Goal: Task Accomplishment & Management: Manage account settings

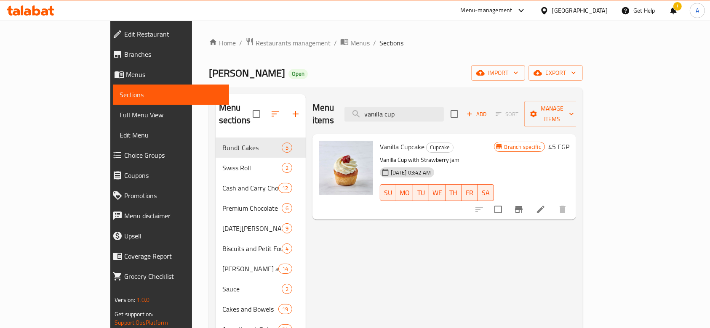
click at [255, 39] on span "Restaurants management" at bounding box center [292, 43] width 75 height 10
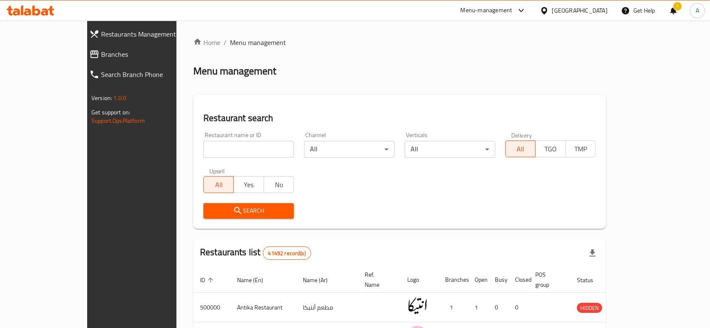
drag, startPoint x: 264, startPoint y: 142, endPoint x: 263, endPoint y: 147, distance: 5.2
click at [263, 142] on input "search" at bounding box center [248, 149] width 90 height 17
click button "Search" at bounding box center [248, 211] width 90 height 16
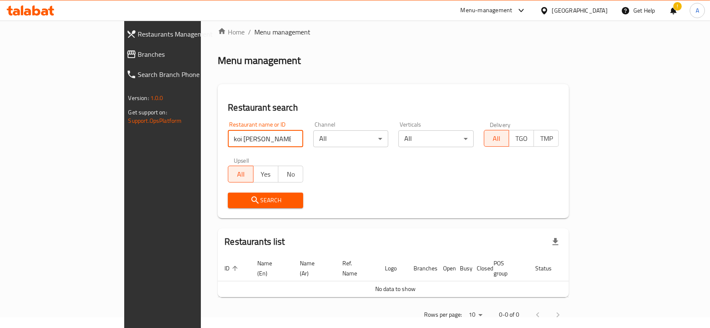
scroll to position [15, 0]
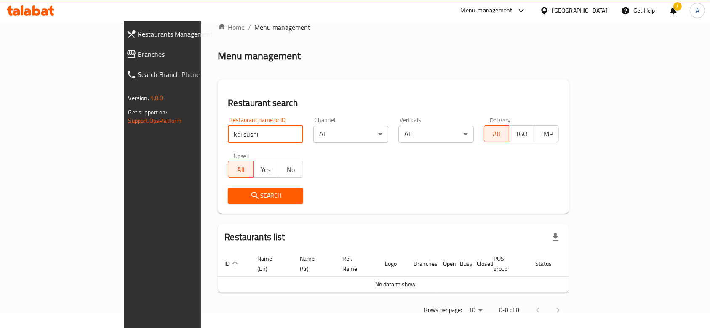
type input "koi sushi"
click button "Search" at bounding box center [265, 196] width 75 height 16
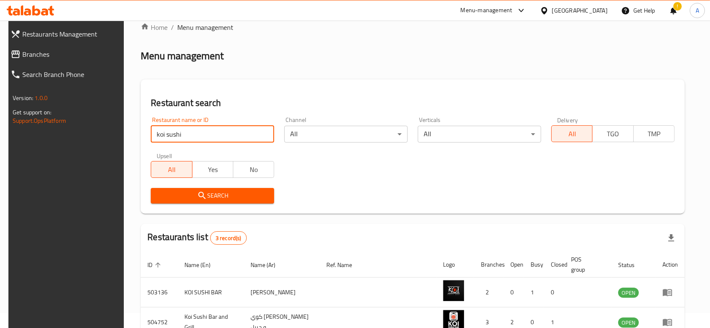
scroll to position [98, 0]
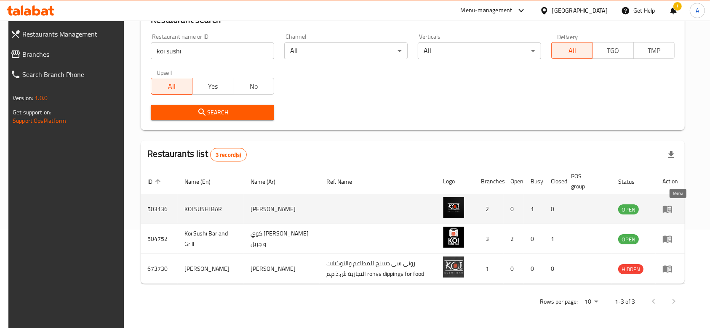
click at [672, 213] on icon "enhanced table" at bounding box center [667, 209] width 10 height 10
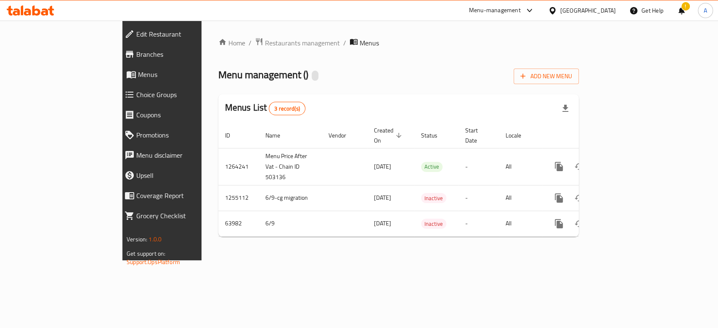
click at [118, 59] on link "Branches" at bounding box center [180, 54] width 125 height 20
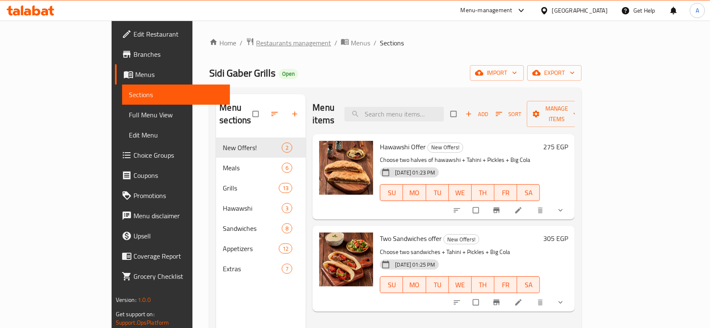
click at [256, 39] on span "Restaurants management" at bounding box center [293, 43] width 75 height 10
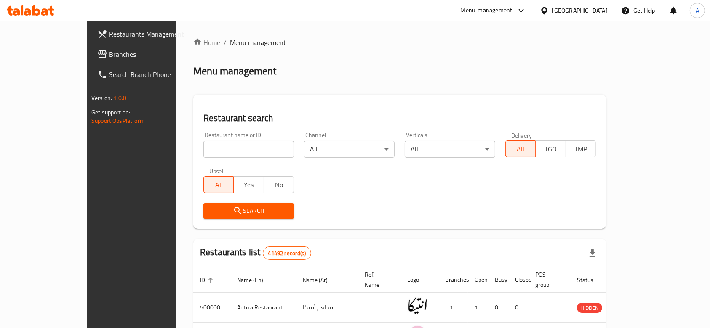
click at [239, 148] on input "search" at bounding box center [248, 149] width 90 height 17
type input "koi sushi"
click button "Search" at bounding box center [248, 211] width 90 height 16
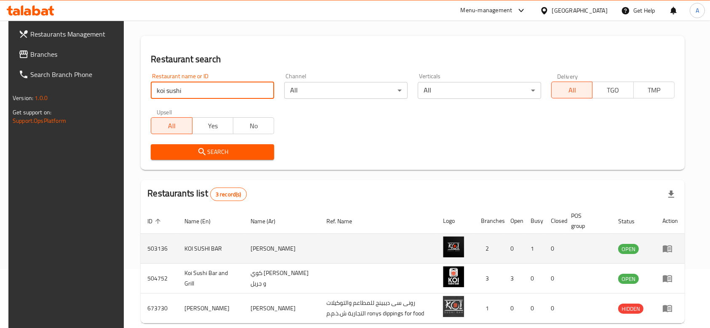
scroll to position [98, 0]
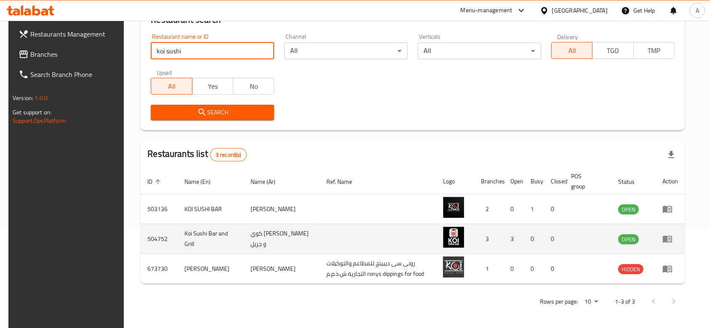
click at [670, 238] on icon "enhanced table" at bounding box center [668, 239] width 3 height 3
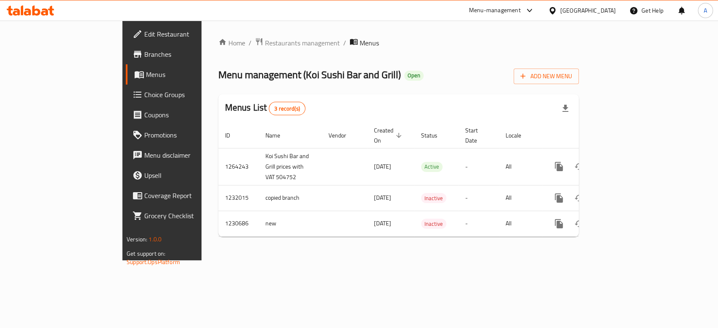
click at [126, 49] on link "Branches" at bounding box center [184, 54] width 117 height 20
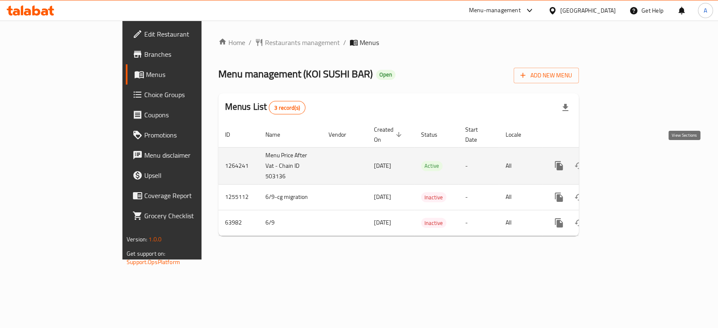
click at [625, 161] on icon "enhanced table" at bounding box center [620, 166] width 10 height 10
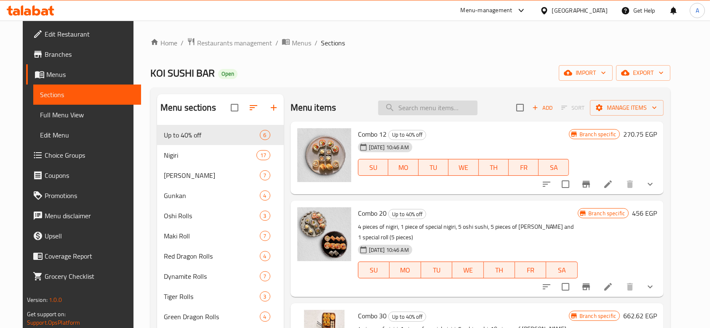
click at [438, 110] on input "search" at bounding box center [427, 108] width 99 height 15
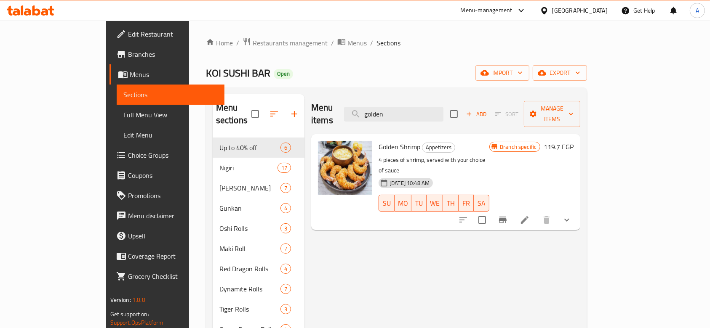
type input "golden"
click at [572, 215] on icon "show more" at bounding box center [566, 220] width 10 height 10
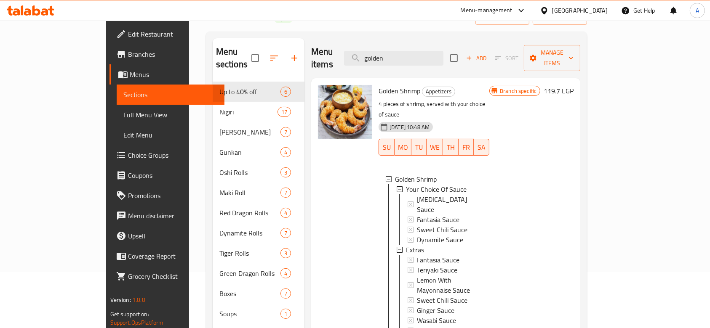
scroll to position [268, 0]
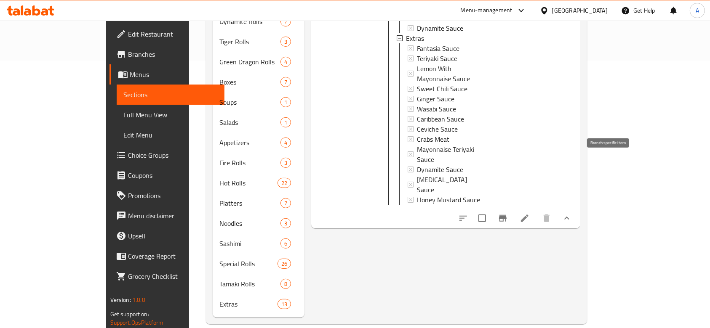
click at [513, 208] on button "Branch-specific-item" at bounding box center [502, 218] width 20 height 20
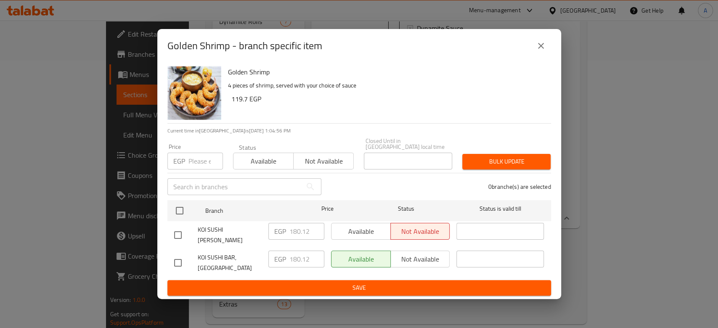
click at [198, 153] on input "number" at bounding box center [206, 161] width 35 height 17
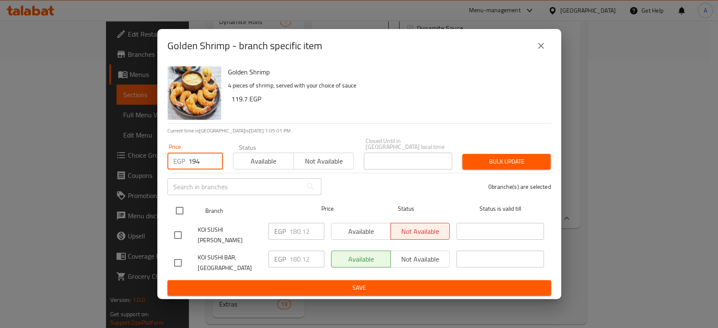
type input "194"
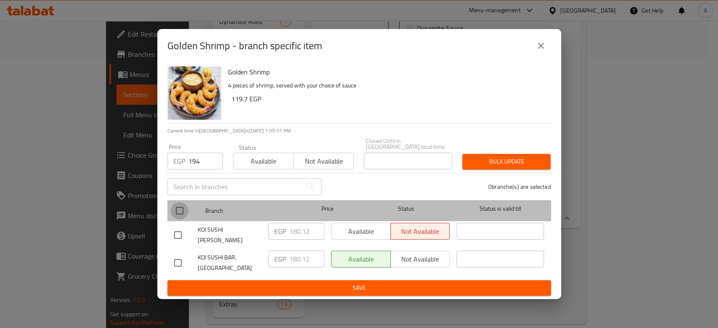
click at [178, 202] on input "checkbox" at bounding box center [180, 211] width 18 height 18
checkbox input "true"
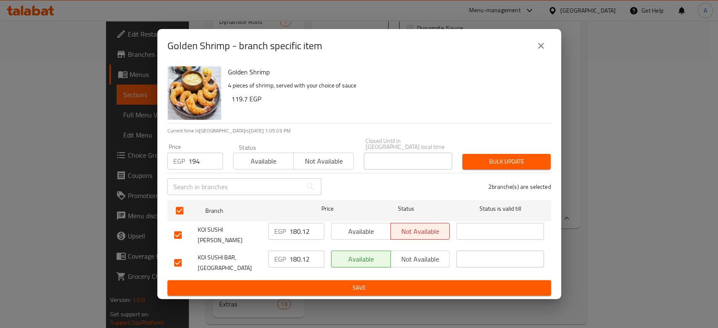
click at [488, 167] on div "Bulk update" at bounding box center [506, 162] width 98 height 26
click at [488, 165] on button "Bulk update" at bounding box center [507, 162] width 88 height 16
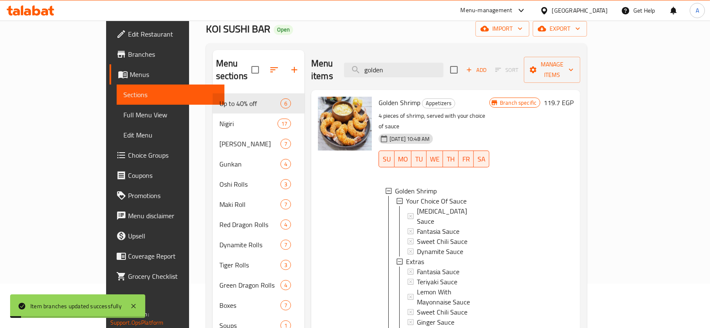
scroll to position [0, 0]
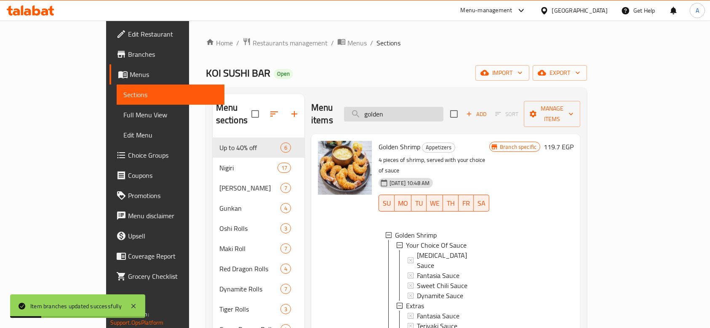
click at [420, 108] on input "golden" at bounding box center [393, 114] width 99 height 15
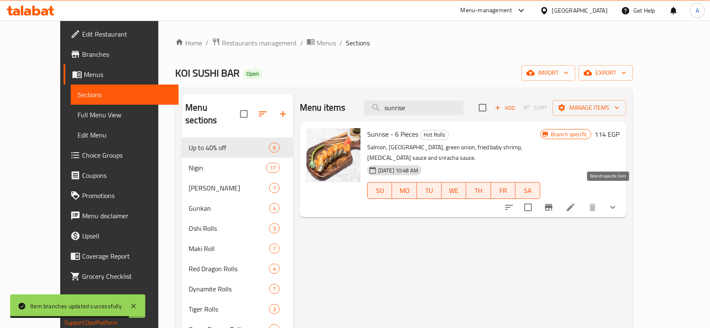
type input "sunrise"
click at [552, 204] on icon "Branch-specific-item" at bounding box center [549, 207] width 8 height 7
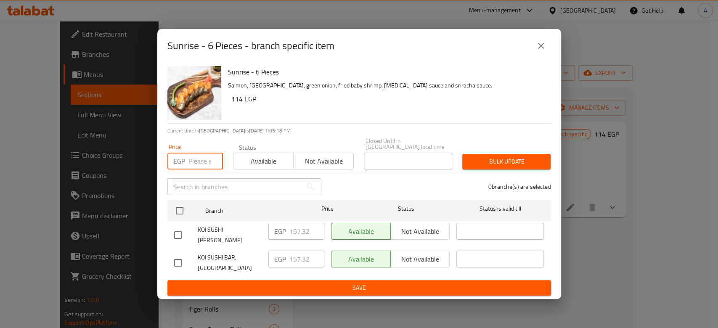
click at [203, 159] on input "number" at bounding box center [206, 161] width 35 height 17
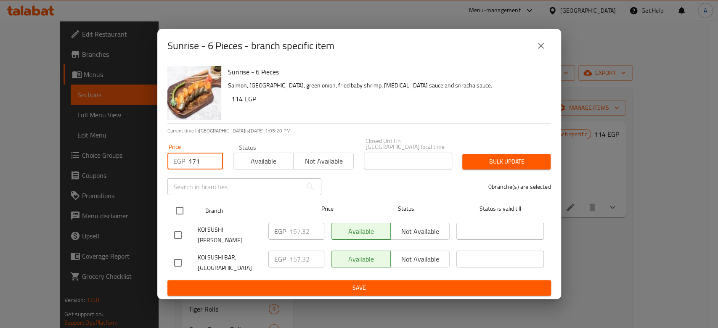
type input "171"
click at [175, 207] on input "checkbox" at bounding box center [180, 211] width 18 height 18
checkbox input "true"
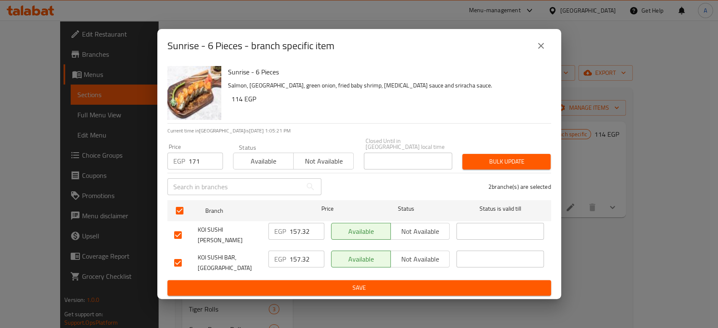
click at [478, 154] on button "Bulk update" at bounding box center [507, 162] width 88 height 16
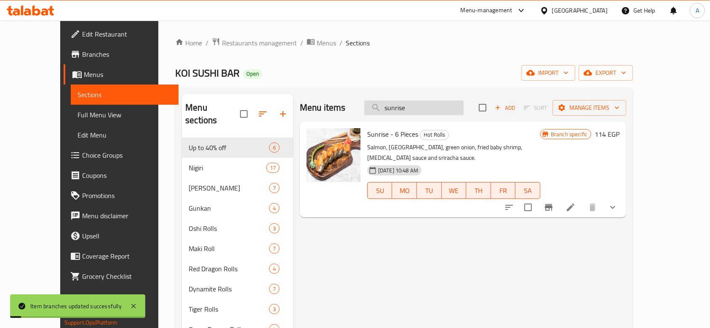
click at [425, 109] on input "sunrise" at bounding box center [413, 108] width 99 height 15
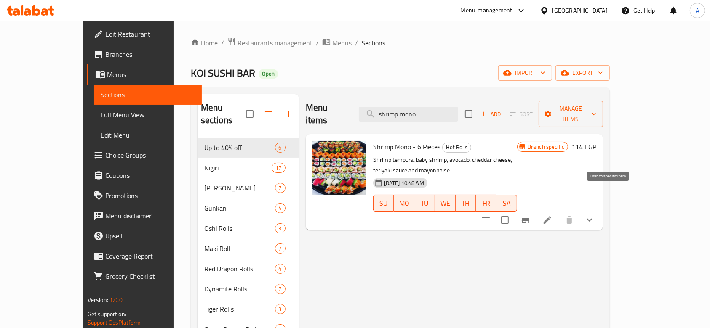
type input "shrimp mono"
click at [530, 215] on icon "Branch-specific-item" at bounding box center [525, 220] width 10 height 10
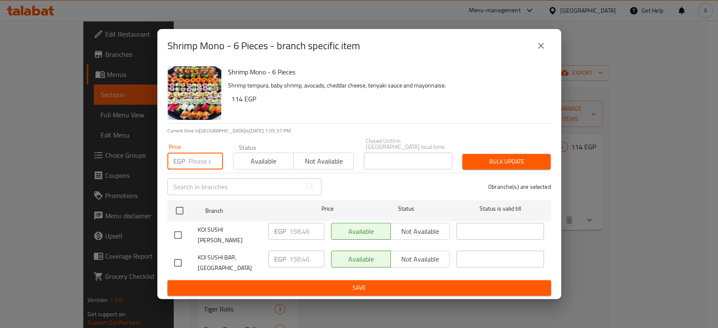
click at [202, 160] on input "number" at bounding box center [206, 161] width 35 height 17
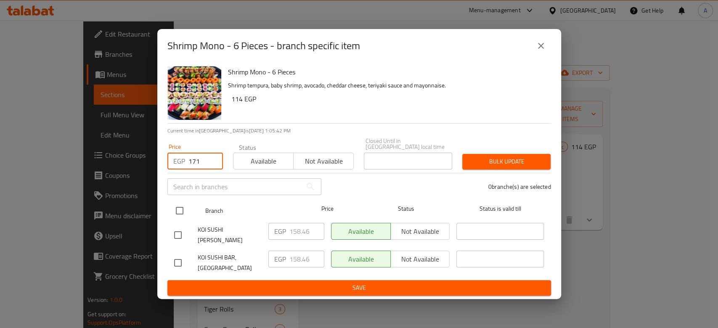
type input "171"
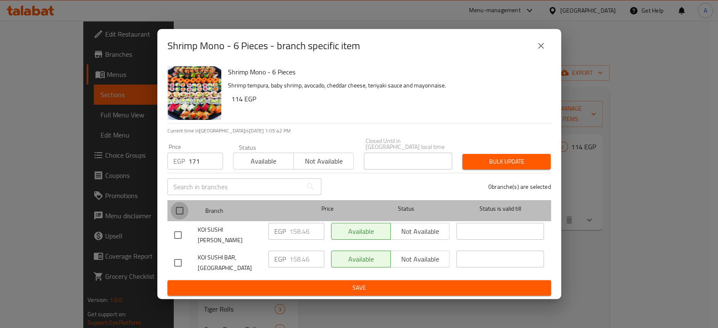
click at [177, 206] on input "checkbox" at bounding box center [180, 211] width 18 height 18
checkbox input "true"
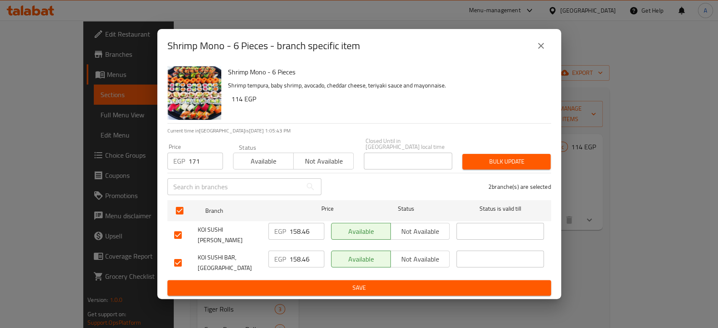
click at [515, 164] on span "Bulk update" at bounding box center [506, 162] width 75 height 11
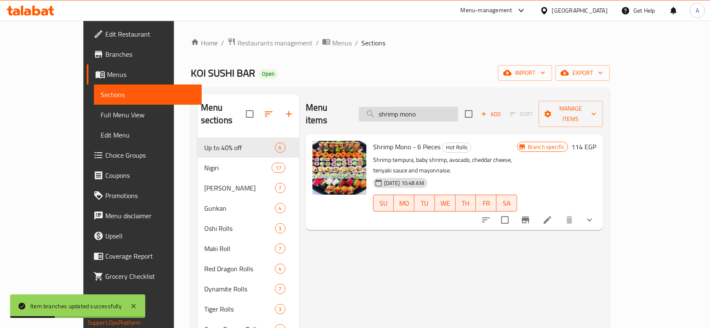
click at [458, 108] on input "shrimp mono" at bounding box center [408, 114] width 99 height 15
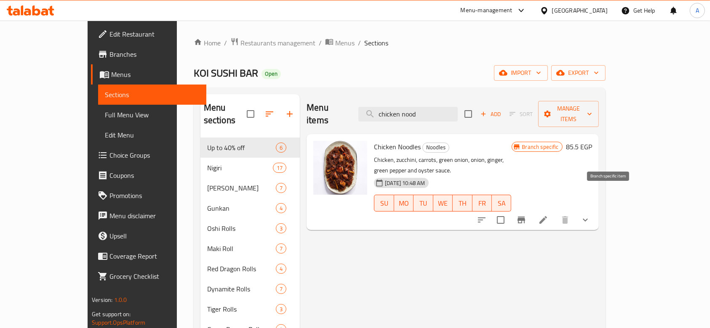
type input "chicken nood"
click at [525, 217] on icon "Branch-specific-item" at bounding box center [521, 220] width 8 height 7
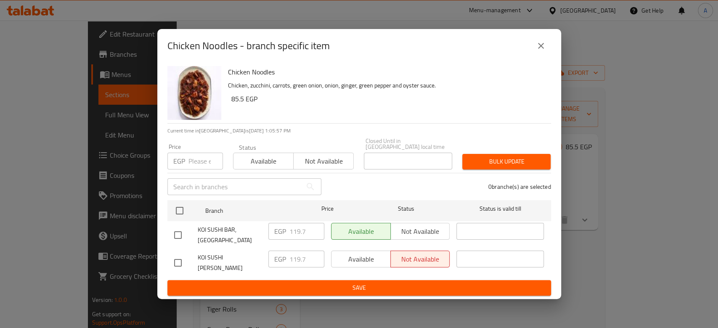
click at [195, 157] on input "number" at bounding box center [206, 161] width 35 height 17
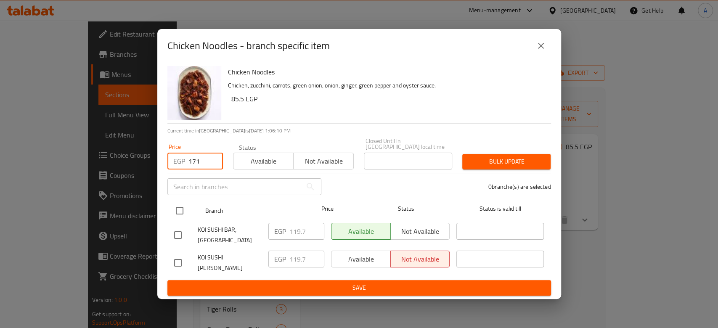
type input "171"
click at [185, 210] on input "checkbox" at bounding box center [180, 211] width 18 height 18
checkbox input "true"
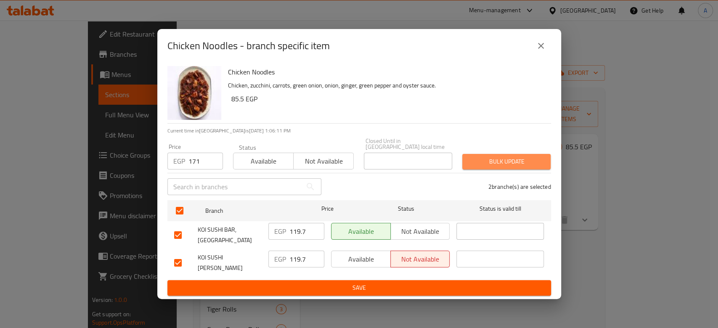
click at [481, 163] on span "Bulk update" at bounding box center [506, 162] width 75 height 11
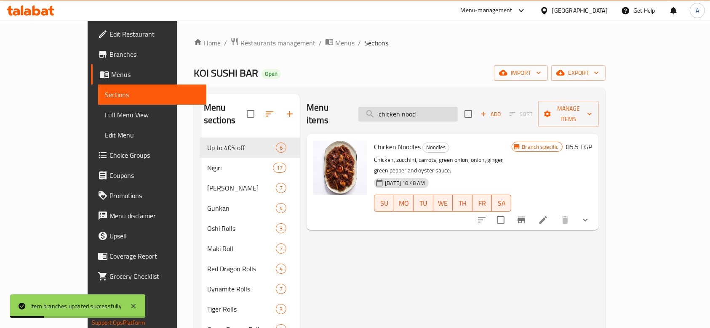
click at [433, 107] on input "chicken nood" at bounding box center [407, 114] width 99 height 15
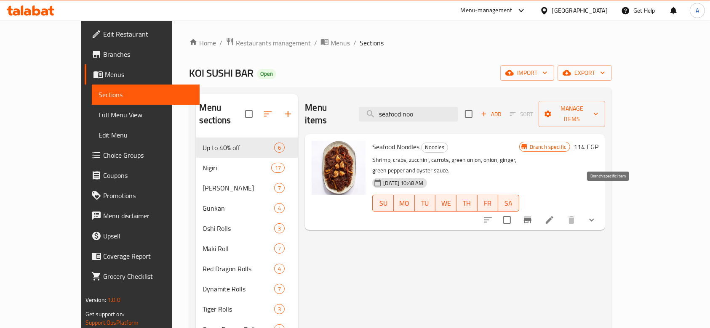
type input "seafood noo"
click at [532, 215] on icon "Branch-specific-item" at bounding box center [527, 220] width 10 height 10
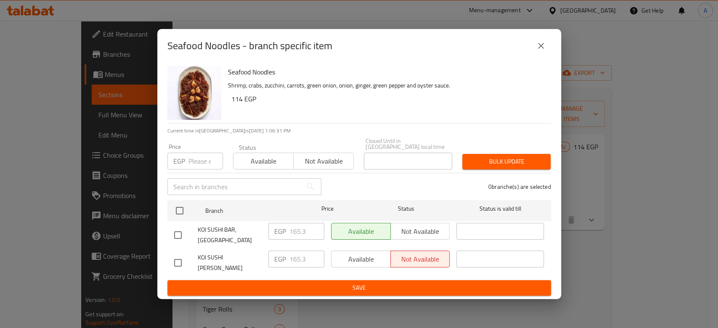
click at [202, 155] on input "number" at bounding box center [206, 161] width 35 height 17
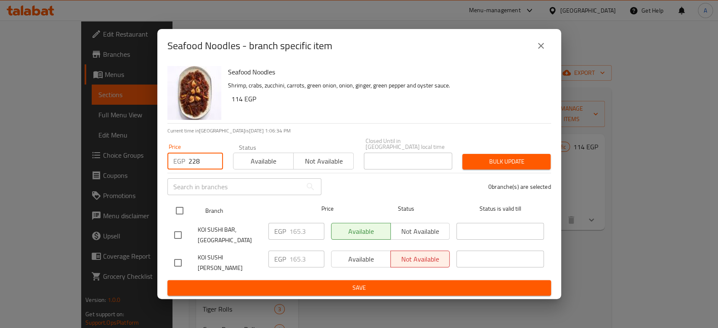
type input "228"
click at [175, 206] on input "checkbox" at bounding box center [180, 211] width 18 height 18
checkbox input "true"
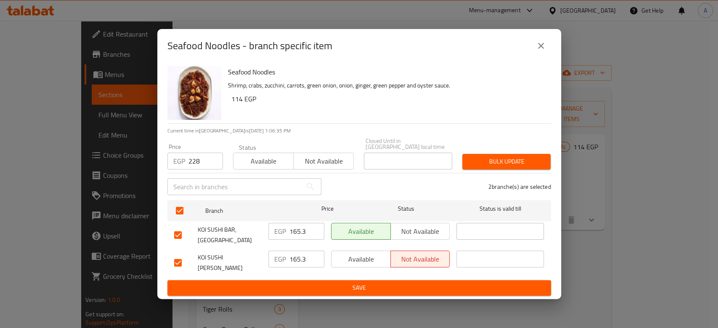
click at [543, 157] on span "Bulk update" at bounding box center [506, 162] width 75 height 11
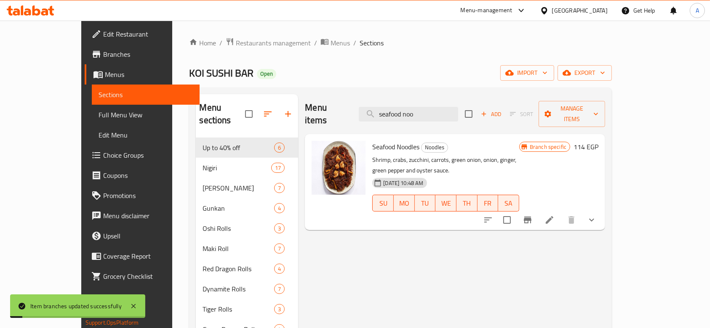
click at [457, 120] on div "Menu items seafood noo Add Sort Manage items" at bounding box center [455, 114] width 300 height 40
click at [449, 112] on input "seafood noo" at bounding box center [408, 114] width 99 height 15
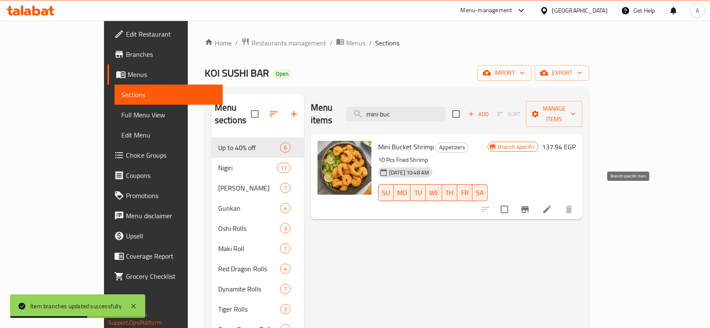
type input "mini buc"
click at [530, 205] on icon "Branch-specific-item" at bounding box center [525, 210] width 10 height 10
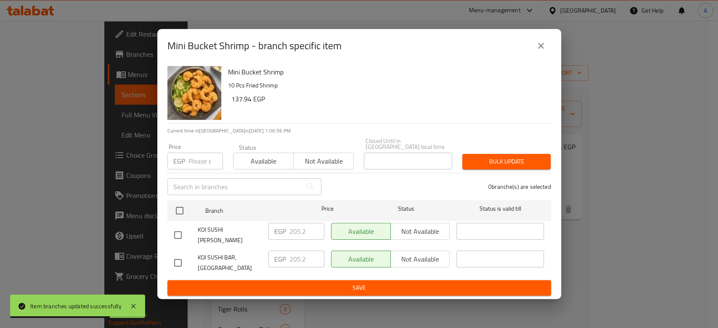
click at [199, 162] on input "number" at bounding box center [206, 161] width 35 height 17
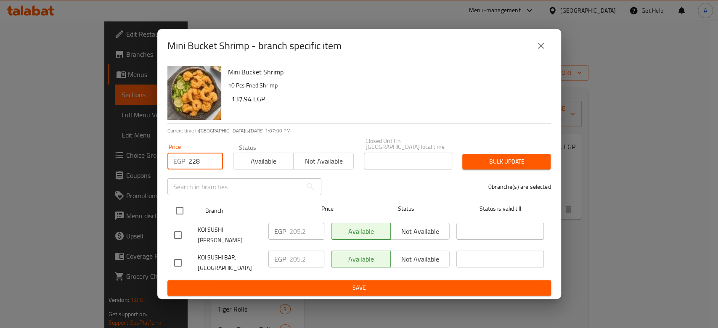
type input "228"
click at [181, 210] on input "checkbox" at bounding box center [180, 211] width 18 height 18
checkbox input "true"
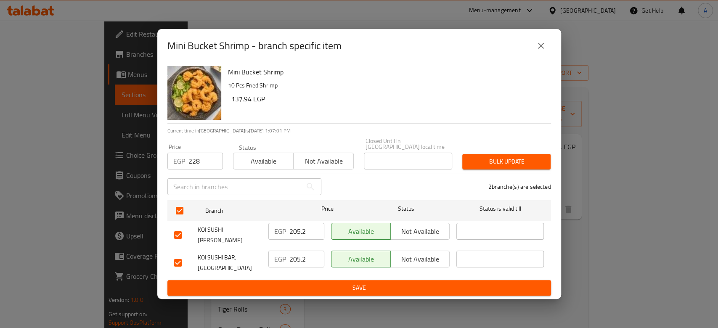
click at [505, 157] on span "Bulk update" at bounding box center [506, 162] width 75 height 11
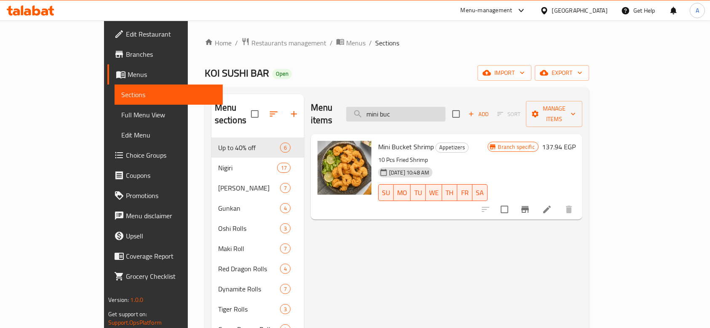
click at [441, 107] on input "mini buc" at bounding box center [395, 114] width 99 height 15
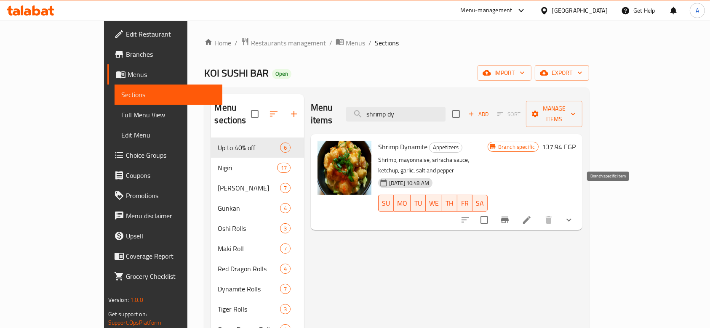
type input "shrimp dy"
click at [508, 217] on icon "Branch-specific-item" at bounding box center [505, 220] width 8 height 7
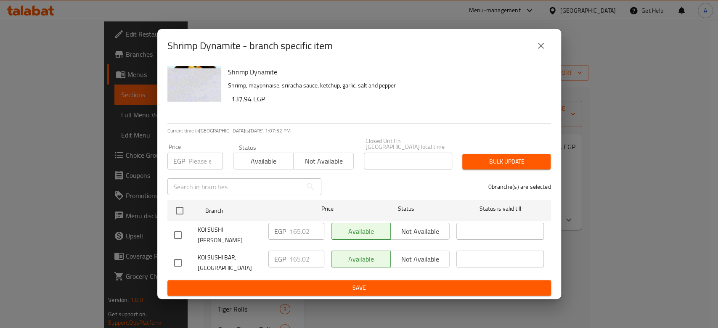
click at [199, 154] on input "number" at bounding box center [206, 161] width 35 height 17
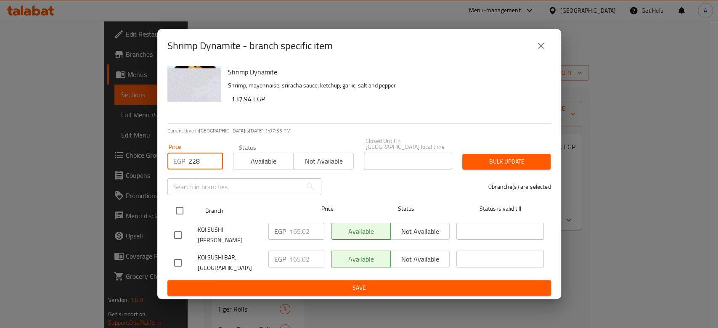
type input "228"
click at [175, 205] on input "checkbox" at bounding box center [180, 211] width 18 height 18
checkbox input "true"
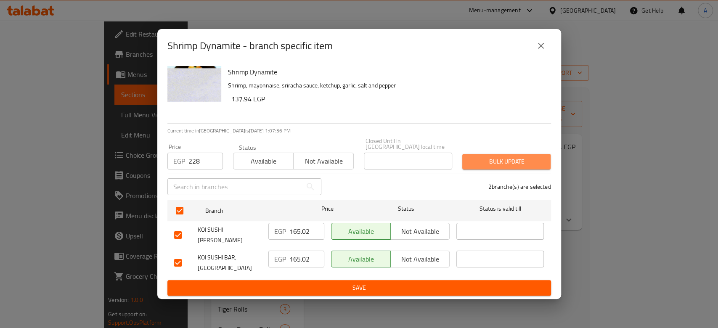
click at [513, 157] on span "Bulk update" at bounding box center [506, 162] width 75 height 11
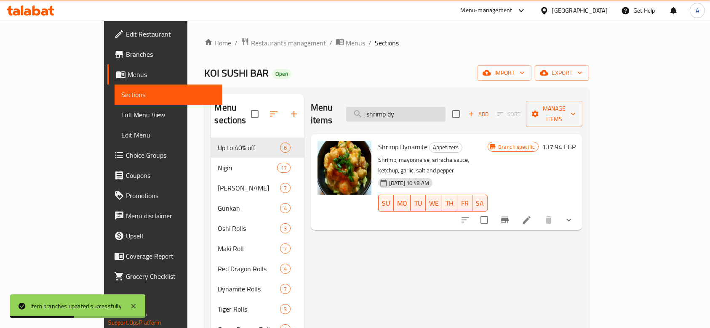
click at [438, 110] on input "shrimp dy" at bounding box center [395, 114] width 99 height 15
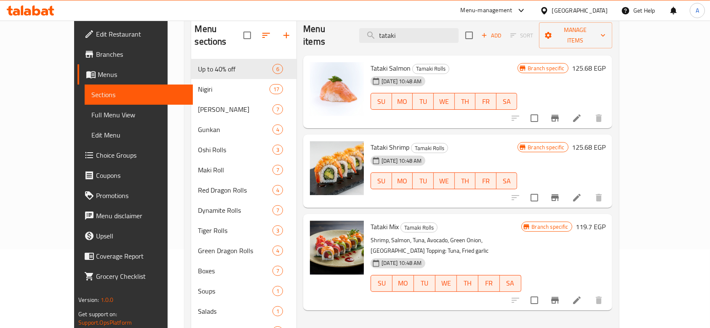
scroll to position [112, 0]
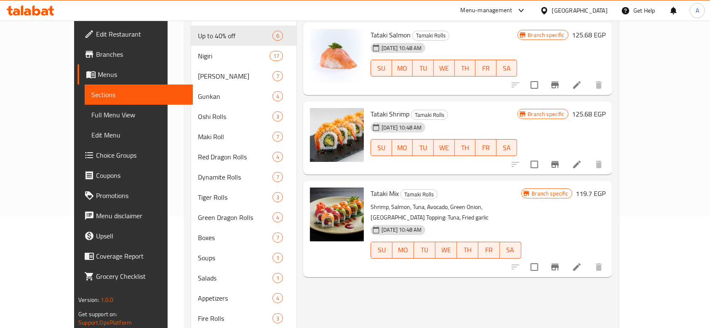
type input "tataki"
click at [560, 262] on icon "Branch-specific-item" at bounding box center [555, 267] width 10 height 10
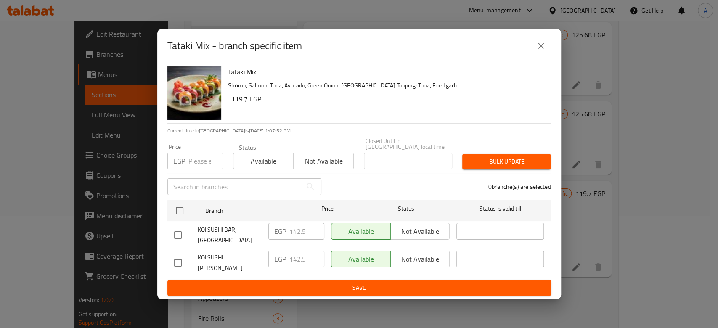
click at [196, 161] on input "number" at bounding box center [206, 161] width 35 height 17
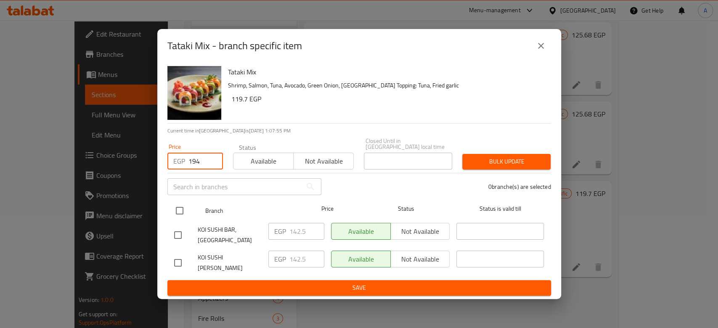
type input "194"
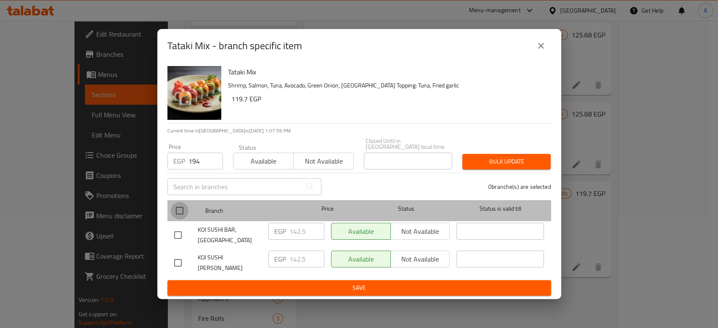
click at [173, 212] on input "checkbox" at bounding box center [180, 211] width 18 height 18
checkbox input "true"
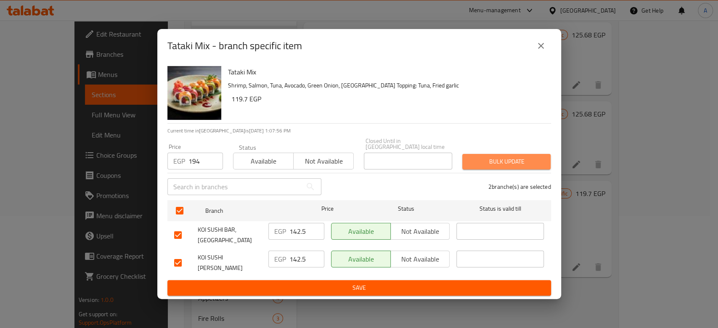
click at [486, 166] on button "Bulk update" at bounding box center [507, 162] width 88 height 16
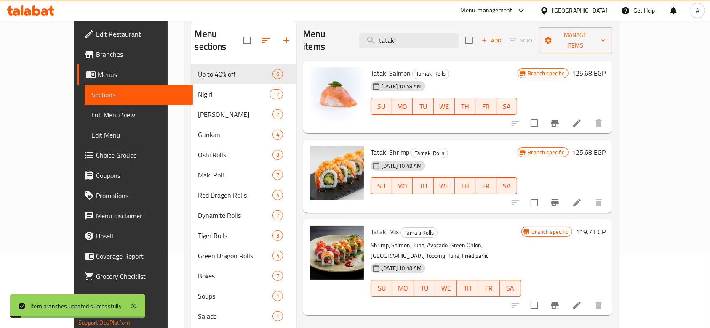
scroll to position [56, 0]
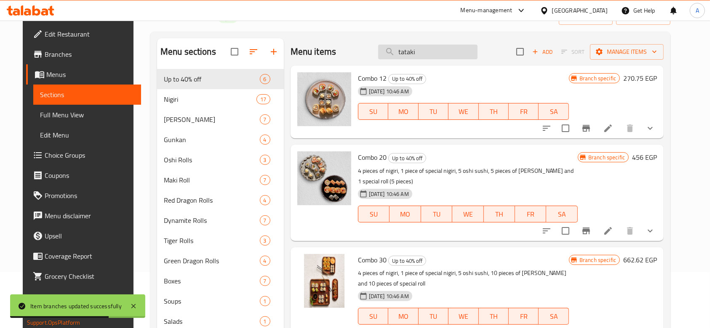
click at [463, 55] on input "tataki" at bounding box center [427, 52] width 99 height 15
type input "tataki"
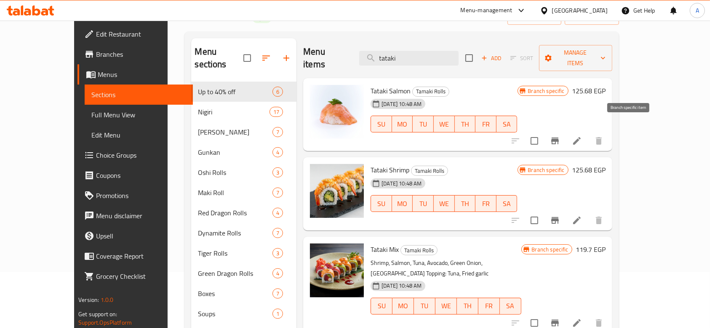
click at [565, 131] on button "Branch-specific-item" at bounding box center [555, 141] width 20 height 20
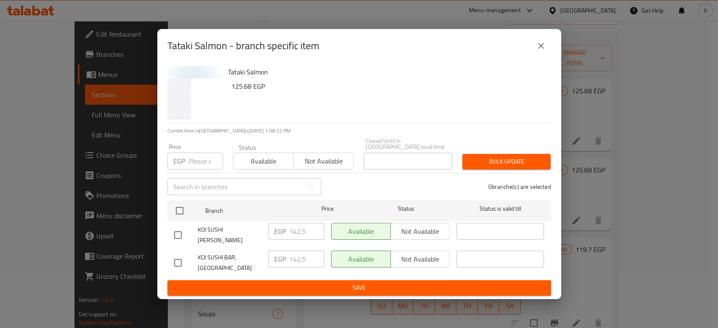
click at [194, 161] on input "number" at bounding box center [206, 161] width 35 height 17
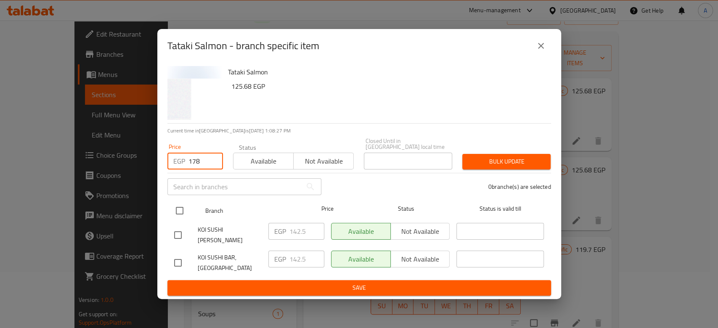
type input "178"
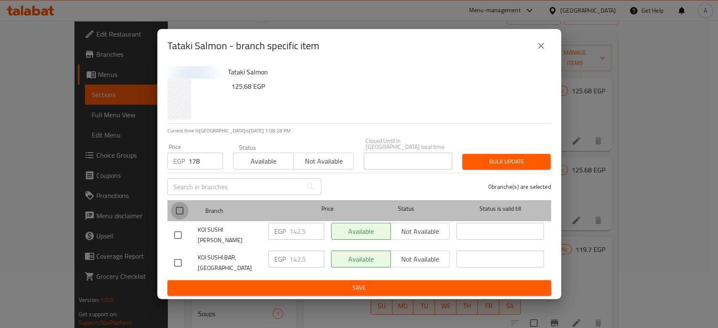
click at [175, 206] on input "checkbox" at bounding box center [180, 211] width 18 height 18
checkbox input "true"
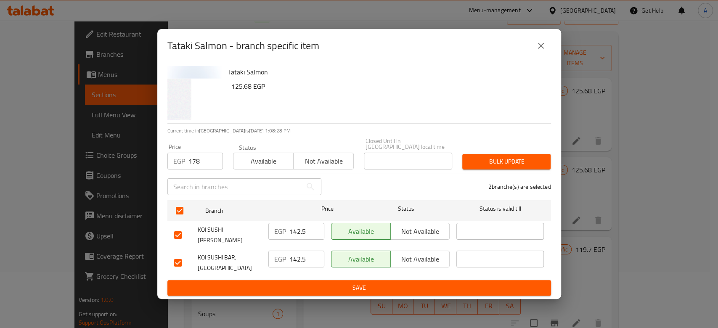
click at [504, 158] on span "Bulk update" at bounding box center [506, 162] width 75 height 11
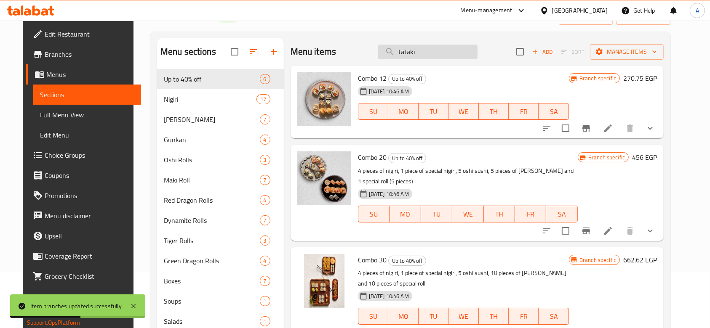
click at [425, 51] on input "tataki" at bounding box center [427, 52] width 99 height 15
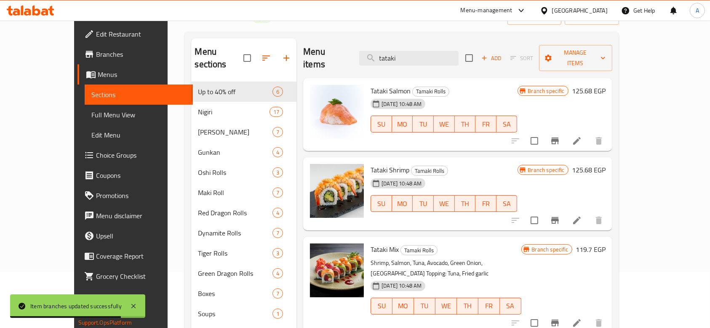
click at [449, 85] on h6 "Tataki Salmon Tamaki Rolls" at bounding box center [443, 91] width 146 height 12
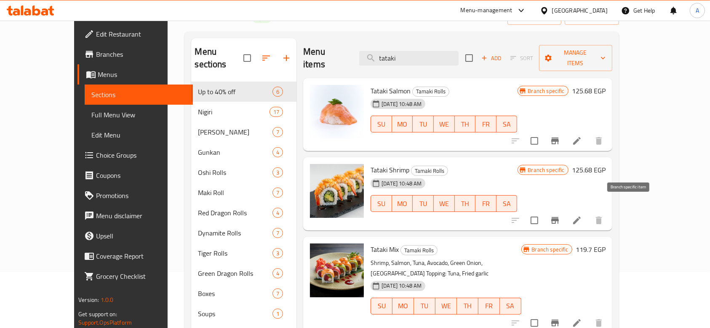
click at [558, 217] on icon "Branch-specific-item" at bounding box center [555, 220] width 8 height 7
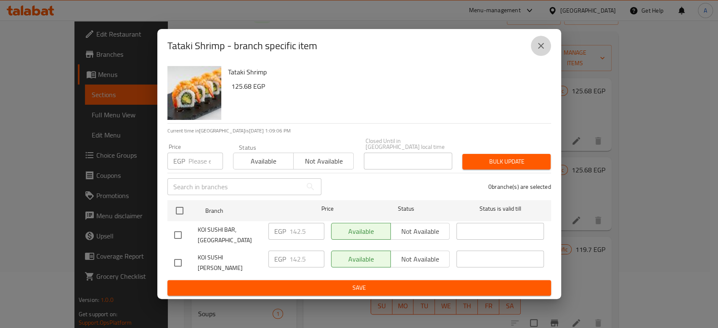
click at [536, 44] on icon "close" at bounding box center [541, 46] width 10 height 10
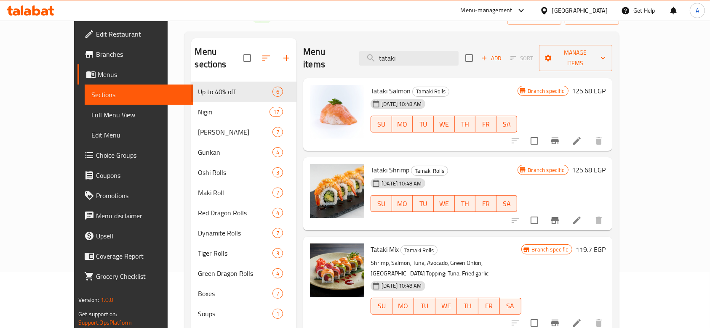
click at [565, 313] on button "Branch-specific-item" at bounding box center [555, 323] width 20 height 20
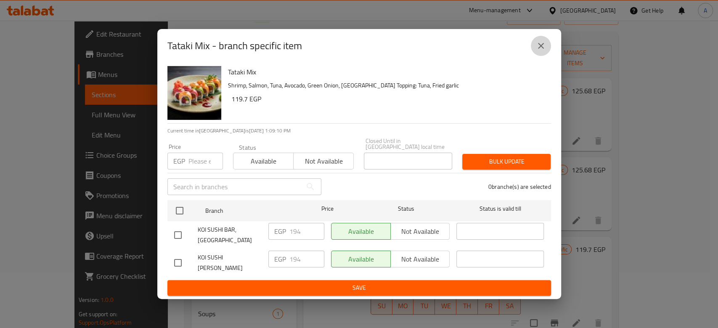
click at [538, 55] on button "close" at bounding box center [541, 46] width 20 height 20
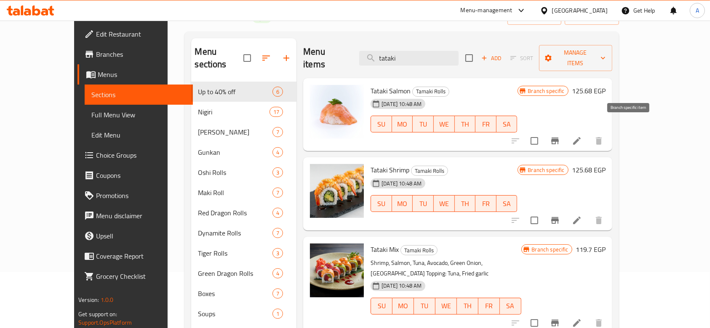
click at [565, 131] on button "Branch-specific-item" at bounding box center [555, 141] width 20 height 20
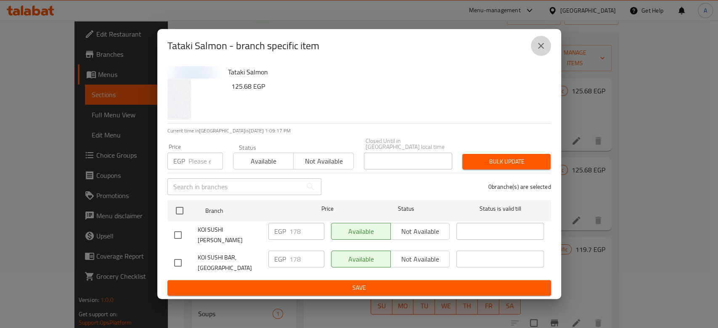
click at [540, 46] on icon "close" at bounding box center [541, 46] width 10 height 10
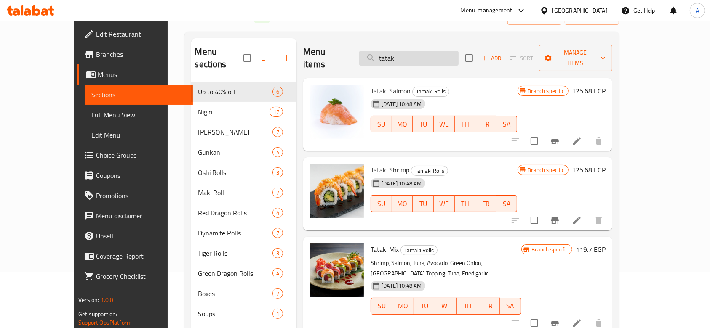
click at [438, 53] on input "tataki" at bounding box center [408, 58] width 99 height 15
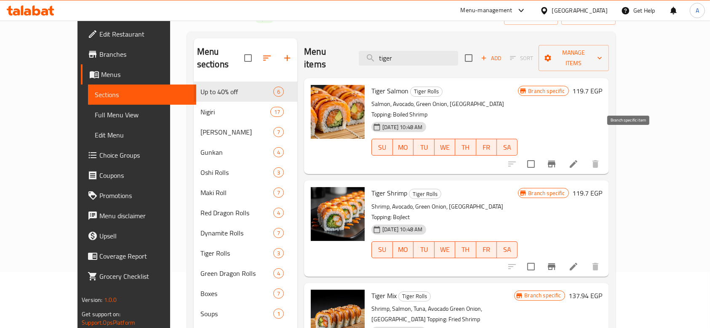
type input "tiger"
click at [555, 161] on icon "Branch-specific-item" at bounding box center [552, 164] width 8 height 7
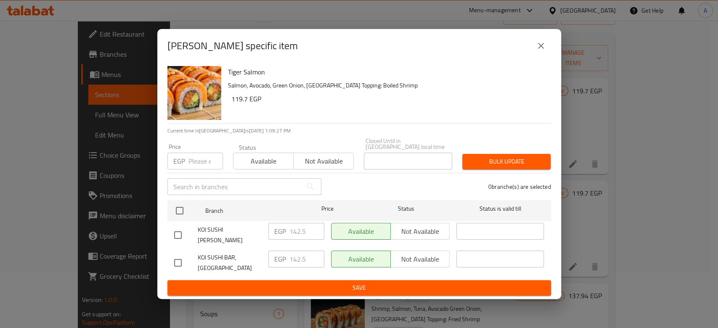
click at [196, 154] on input "number" at bounding box center [206, 161] width 35 height 17
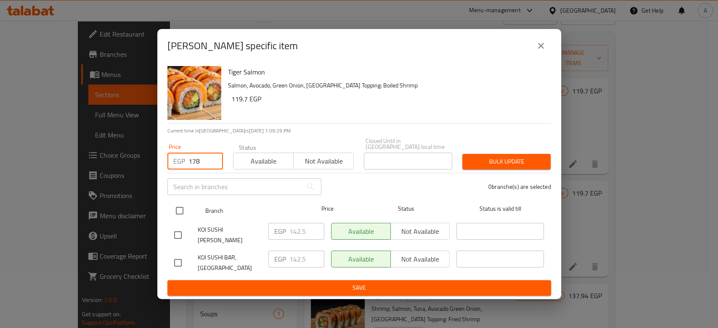
type input "178"
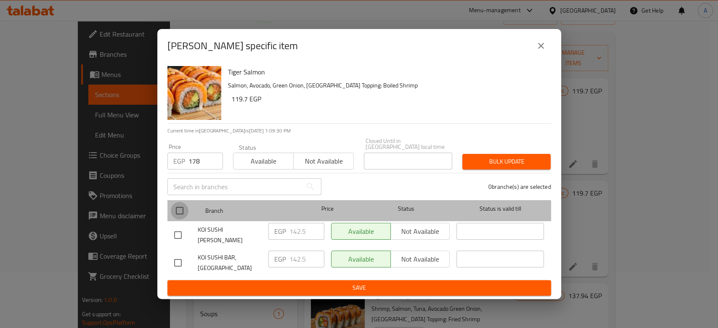
click at [178, 210] on input "checkbox" at bounding box center [180, 211] width 18 height 18
checkbox input "true"
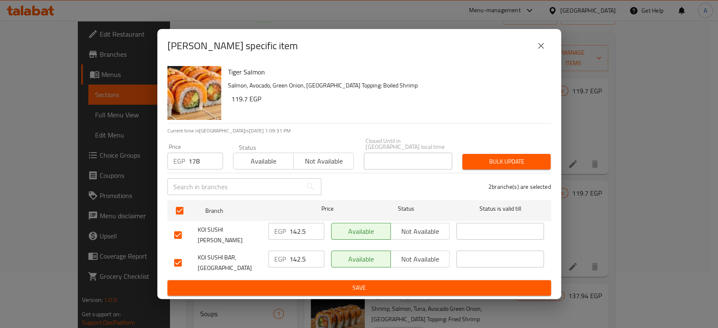
click at [473, 165] on button "Bulk update" at bounding box center [507, 162] width 88 height 16
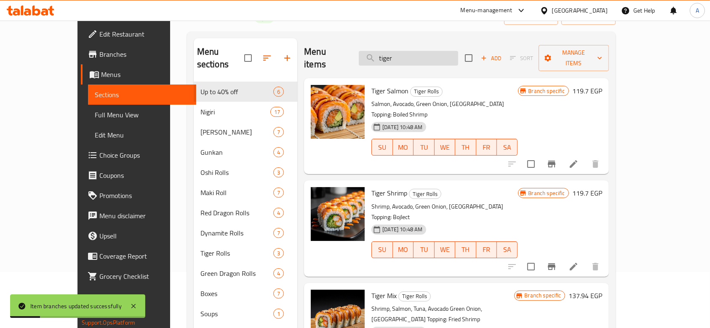
click at [437, 56] on input "tiger" at bounding box center [408, 58] width 99 height 15
click at [556, 262] on icon "Branch-specific-item" at bounding box center [551, 267] width 10 height 10
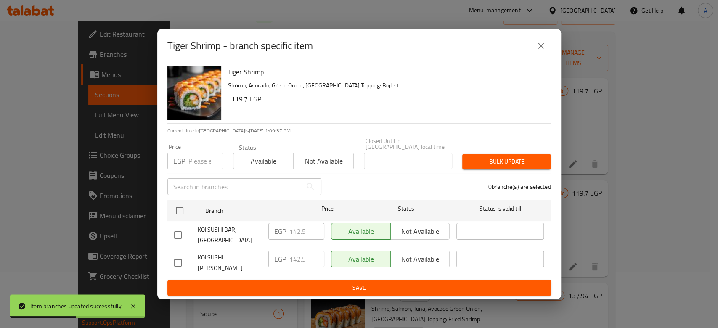
click at [201, 156] on input "number" at bounding box center [206, 161] width 35 height 17
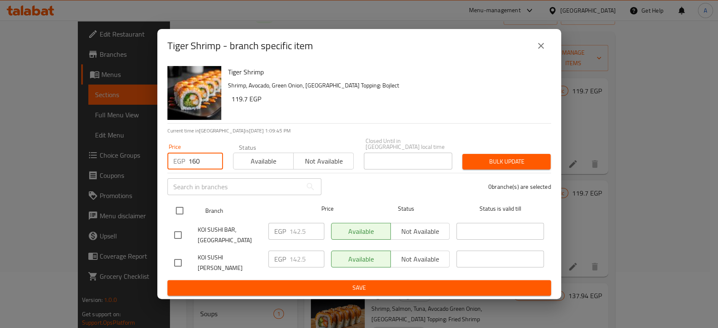
type input "160"
click at [177, 207] on input "checkbox" at bounding box center [180, 211] width 18 height 18
checkbox input "true"
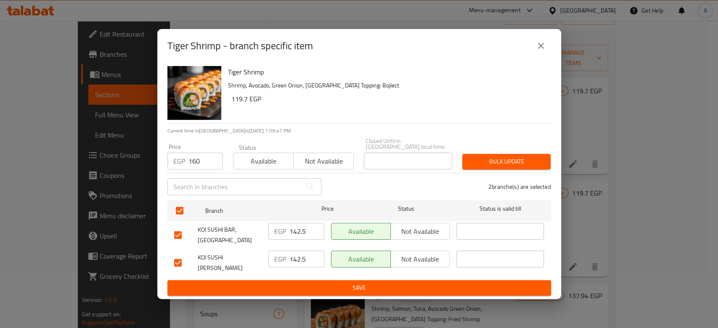
click at [510, 157] on span "Bulk update" at bounding box center [506, 162] width 75 height 11
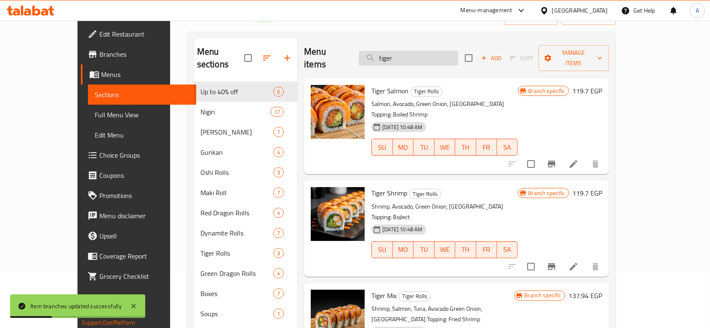
click at [455, 51] on input "tiger" at bounding box center [408, 58] width 99 height 15
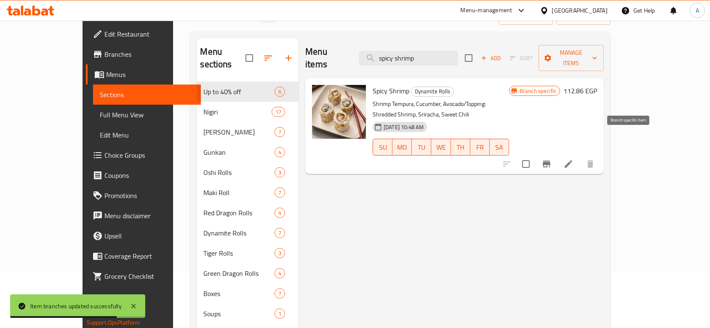
type input "spicy shrimp"
click at [556, 154] on button "Branch-specific-item" at bounding box center [546, 164] width 20 height 20
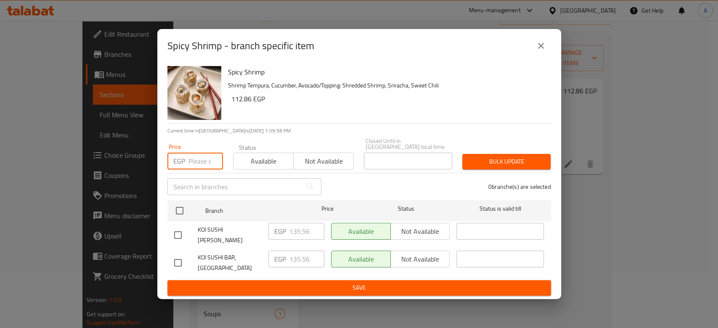
click at [199, 153] on input "number" at bounding box center [206, 161] width 35 height 17
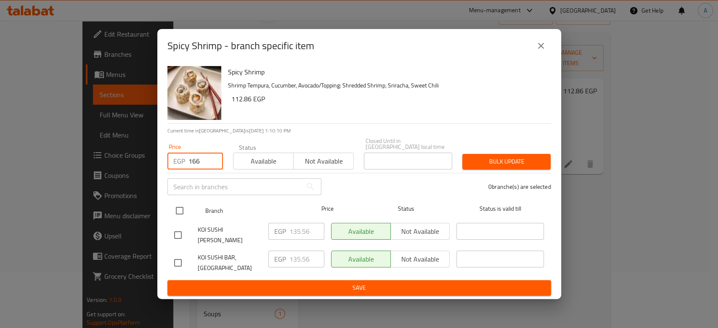
type input "166"
click at [178, 215] on input "checkbox" at bounding box center [180, 211] width 18 height 18
checkbox input "true"
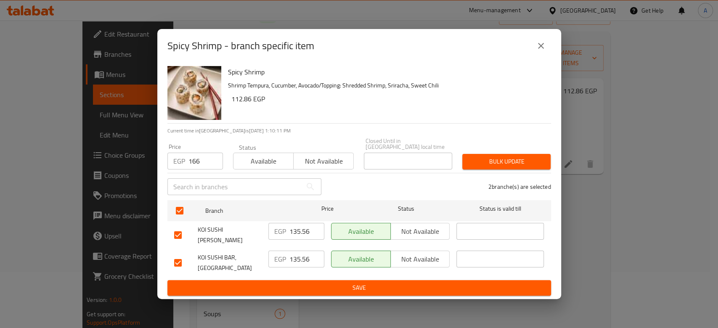
click at [483, 163] on span "Bulk update" at bounding box center [506, 162] width 75 height 11
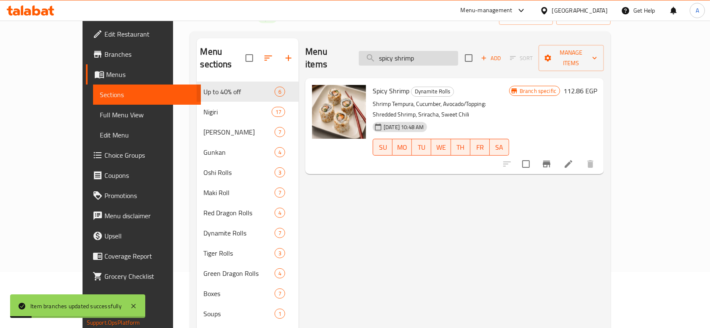
click at [451, 56] on input "spicy shrimp" at bounding box center [408, 58] width 99 height 15
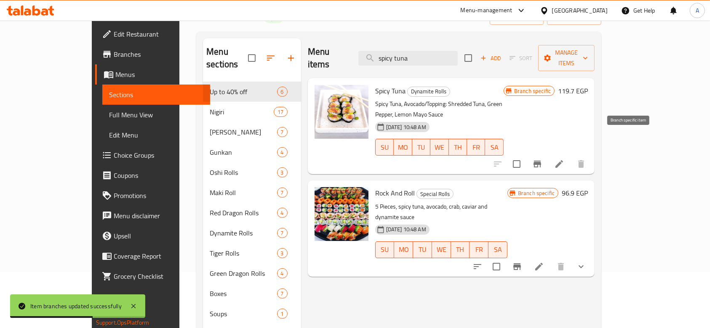
type input "spicy tuna"
click at [541, 161] on icon "Branch-specific-item" at bounding box center [537, 164] width 8 height 7
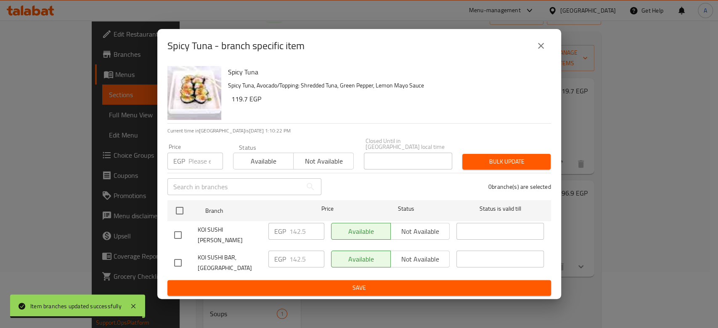
click at [191, 160] on input "number" at bounding box center [206, 161] width 35 height 17
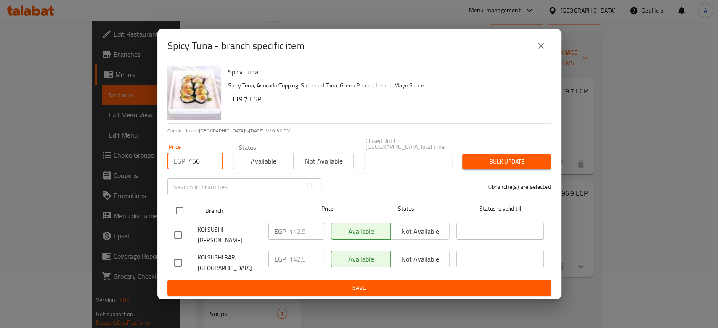
type input "166"
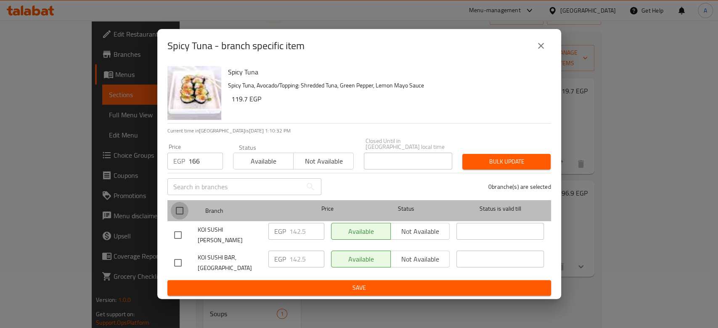
click at [175, 211] on input "checkbox" at bounding box center [180, 211] width 18 height 18
checkbox input "true"
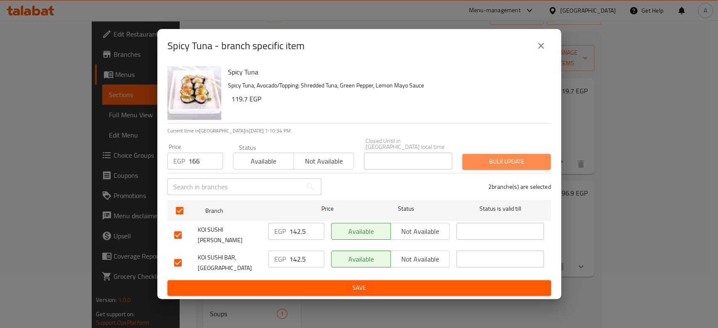
click at [482, 157] on span "Bulk update" at bounding box center [506, 162] width 75 height 11
